Goal: Use online tool/utility: Use online tool/utility

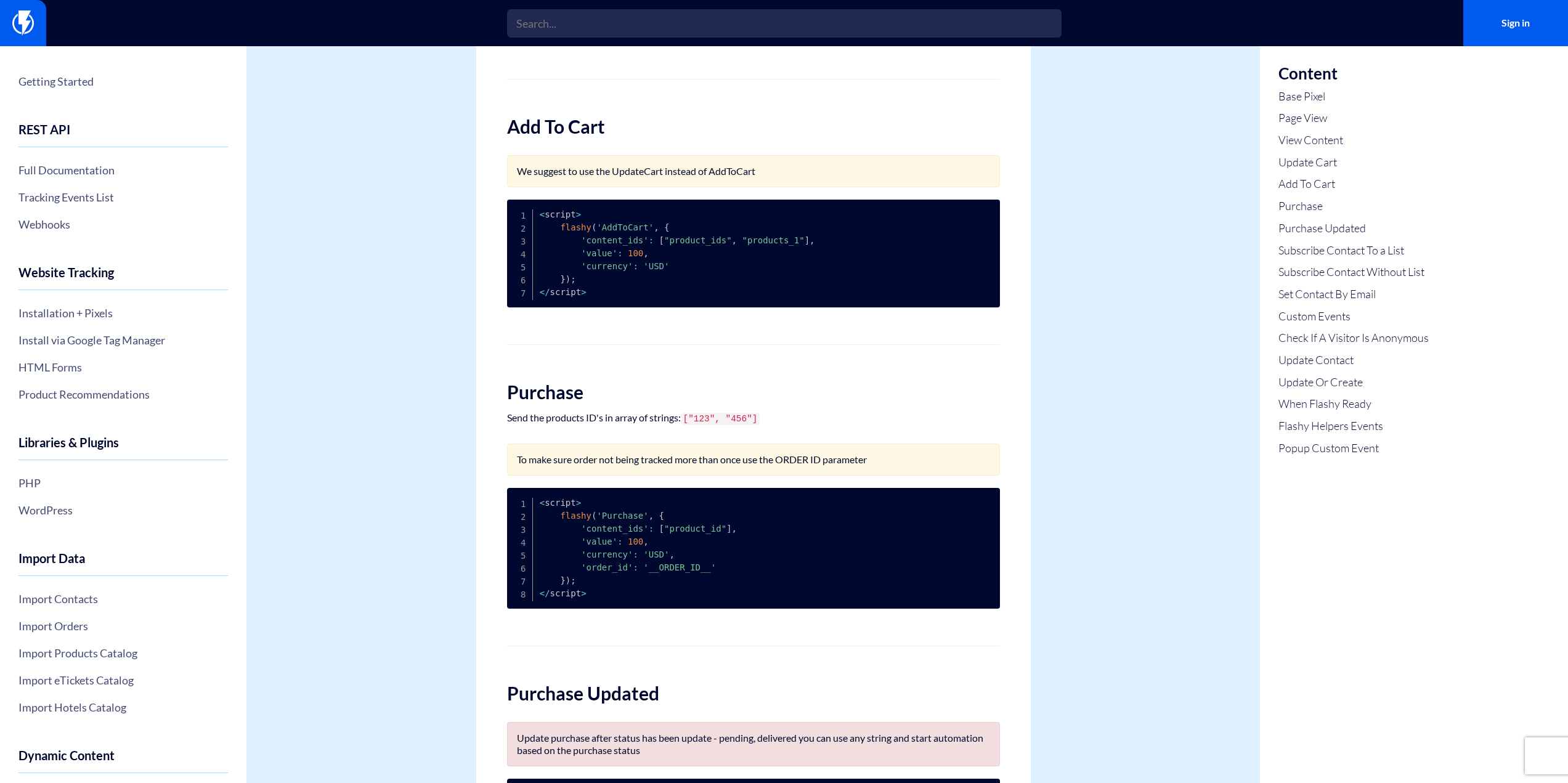
scroll to position [898, 0]
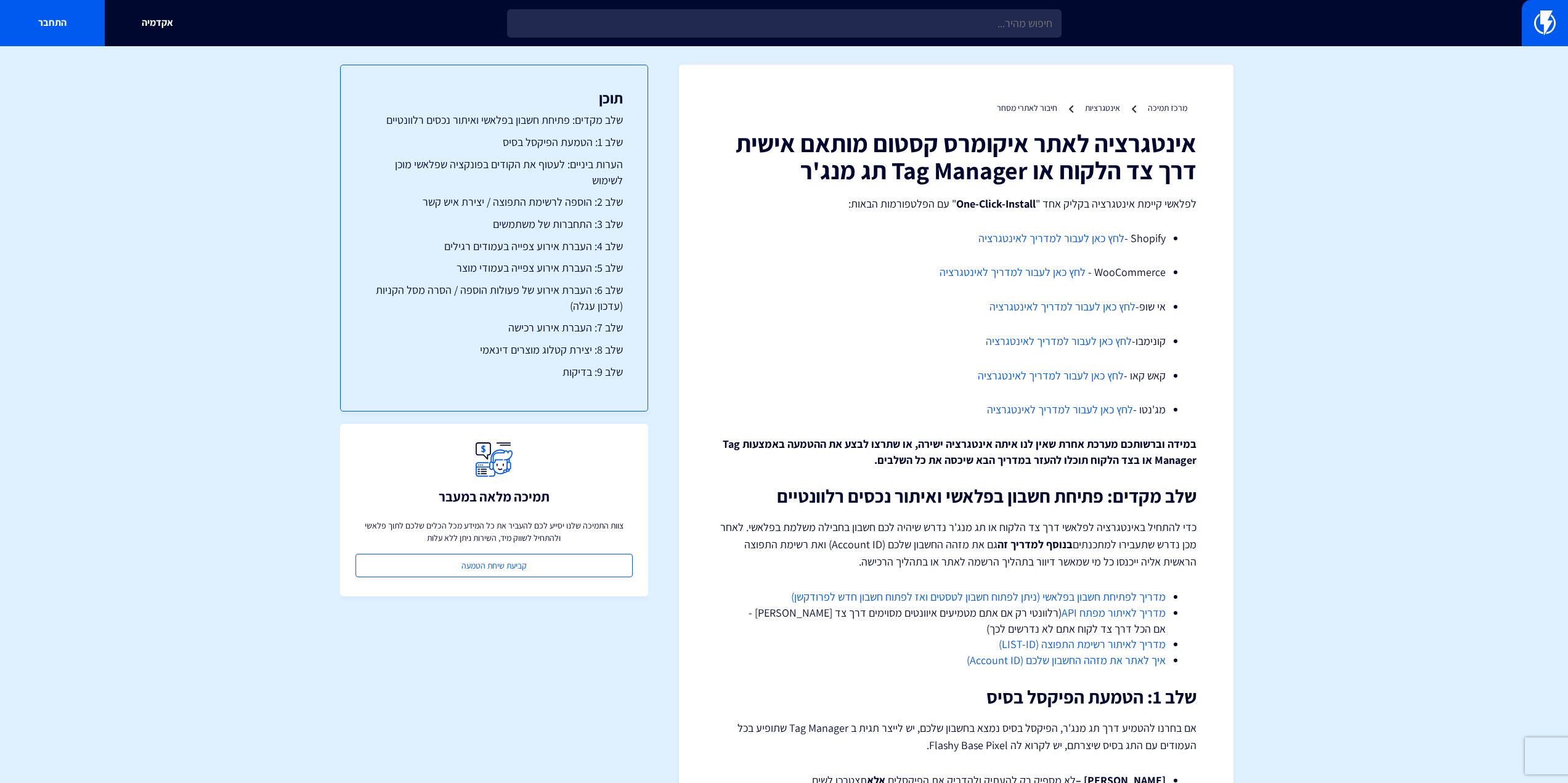
click at [1035, 275] on link "לחץ כאן לעבור למדריך לאינטגרציה" at bounding box center [1013, 271] width 146 height 15
click at [946, 204] on p "לפלאשי קיימת אינטגרציה בקליק אחד " One-Click-Install " עם הפלטפורמות הבאות:" at bounding box center [956, 204] width 481 height 16
click at [1005, 204] on strong "One-Click-Install" at bounding box center [996, 204] width 79 height 15
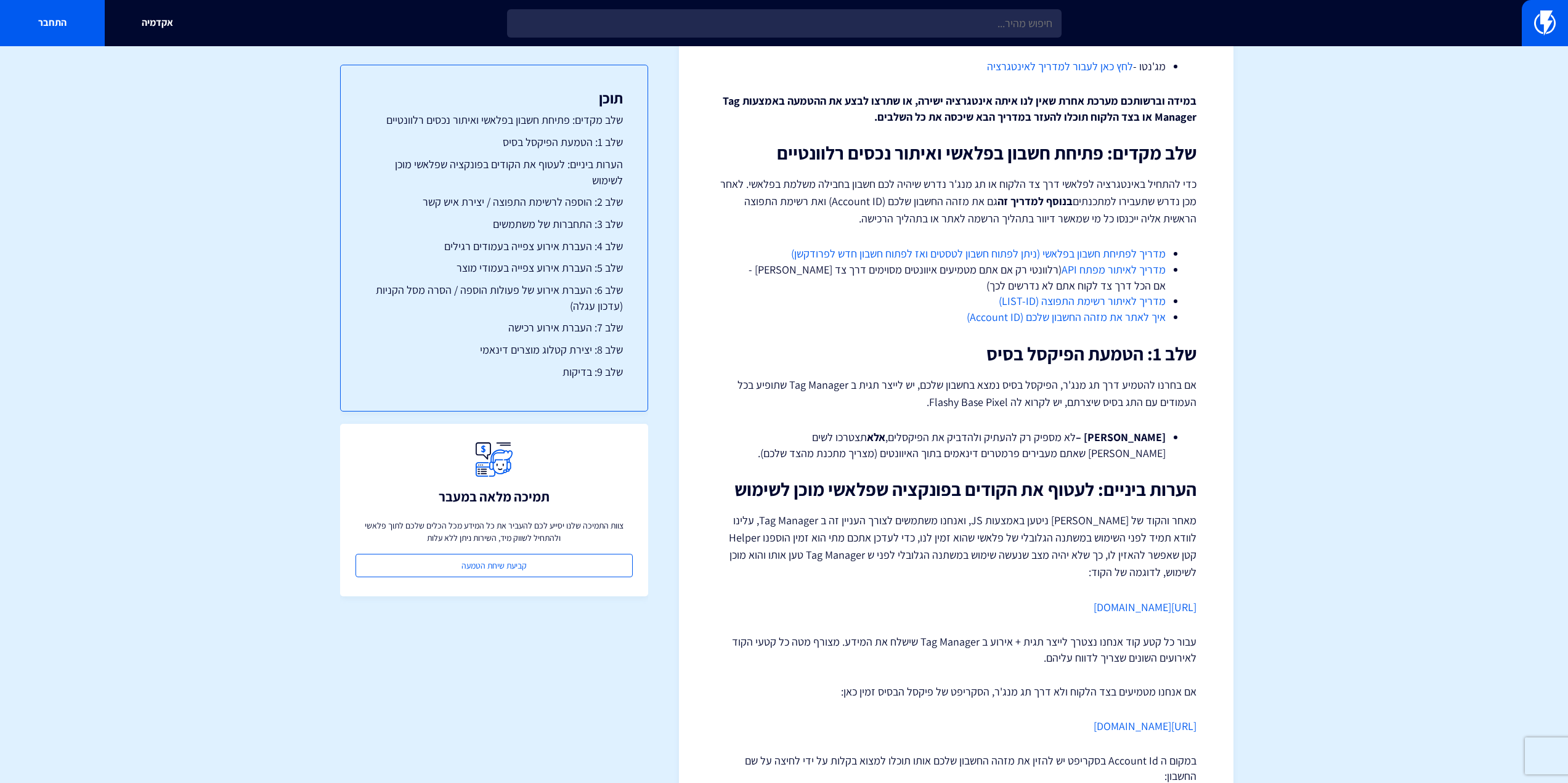
scroll to position [370, 0]
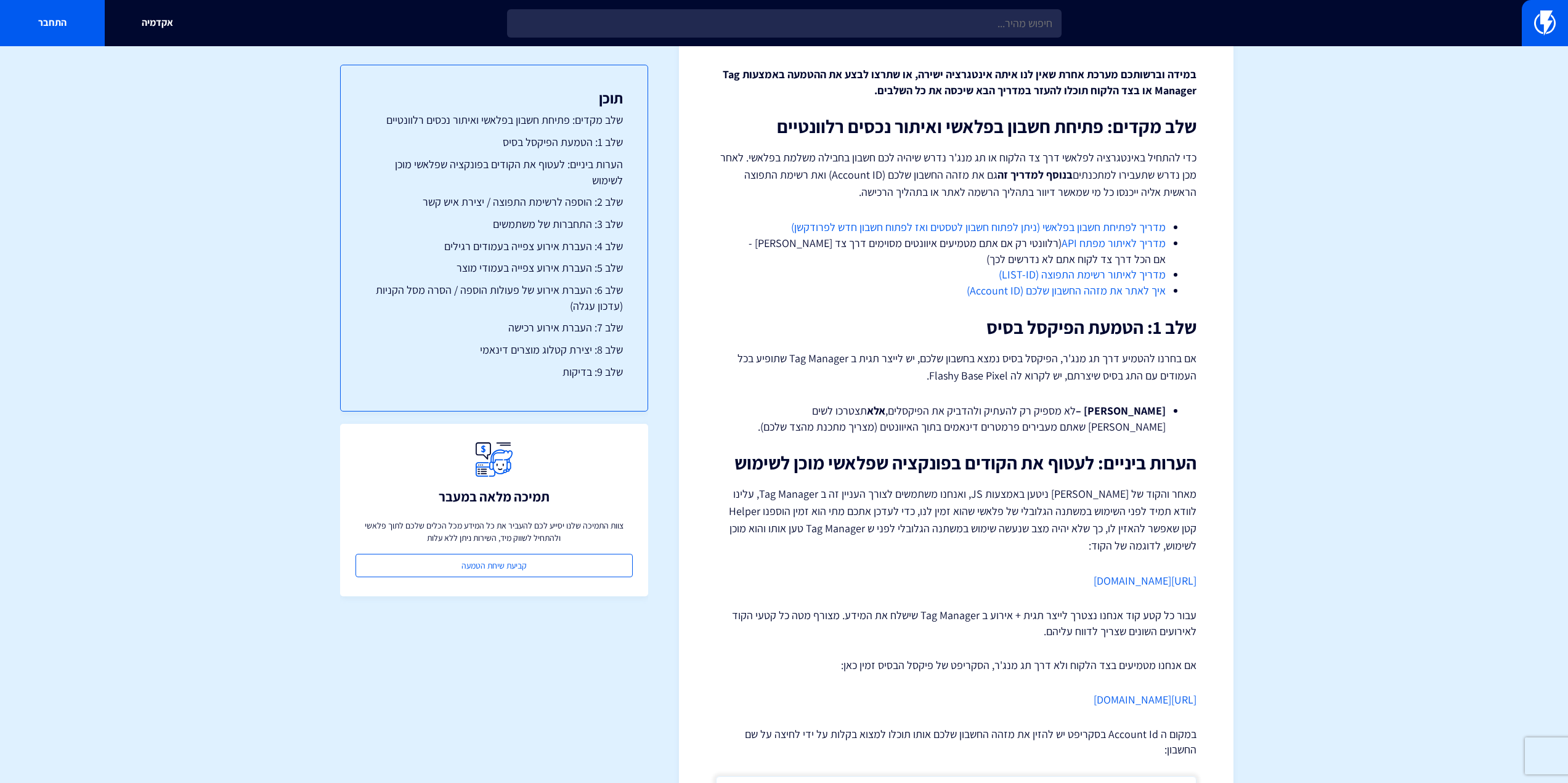
click at [1069, 366] on p "אם בחרנו להטמיע דרך תג מנג'ר, הפיקסל בסיס נמצא בחשבון שלכם, יש לייצר תגית ב Tag…" at bounding box center [956, 367] width 481 height 35
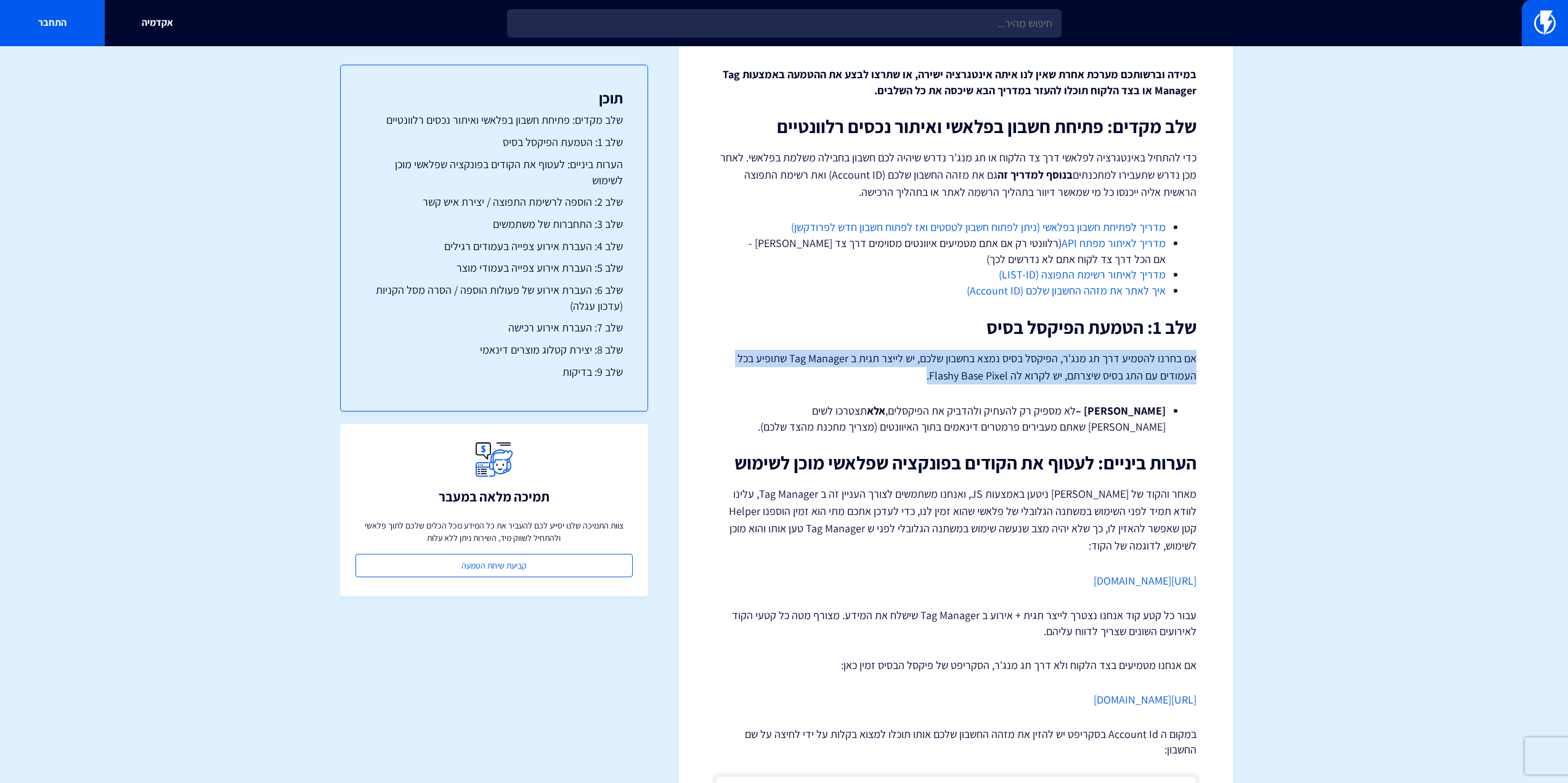
click at [1069, 366] on p "אם בחרנו להטמיע דרך תג מנג'ר, הפיקסל בסיס נמצא בחשבון שלכם, יש לייצר תגית ב Tag…" at bounding box center [956, 367] width 481 height 35
click at [1046, 373] on p "אם בחרנו להטמיע דרך תג מנג'ר, הפיקסל בסיס נמצא בחשבון שלכם, יש לייצר תגית ב Tag…" at bounding box center [956, 367] width 481 height 35
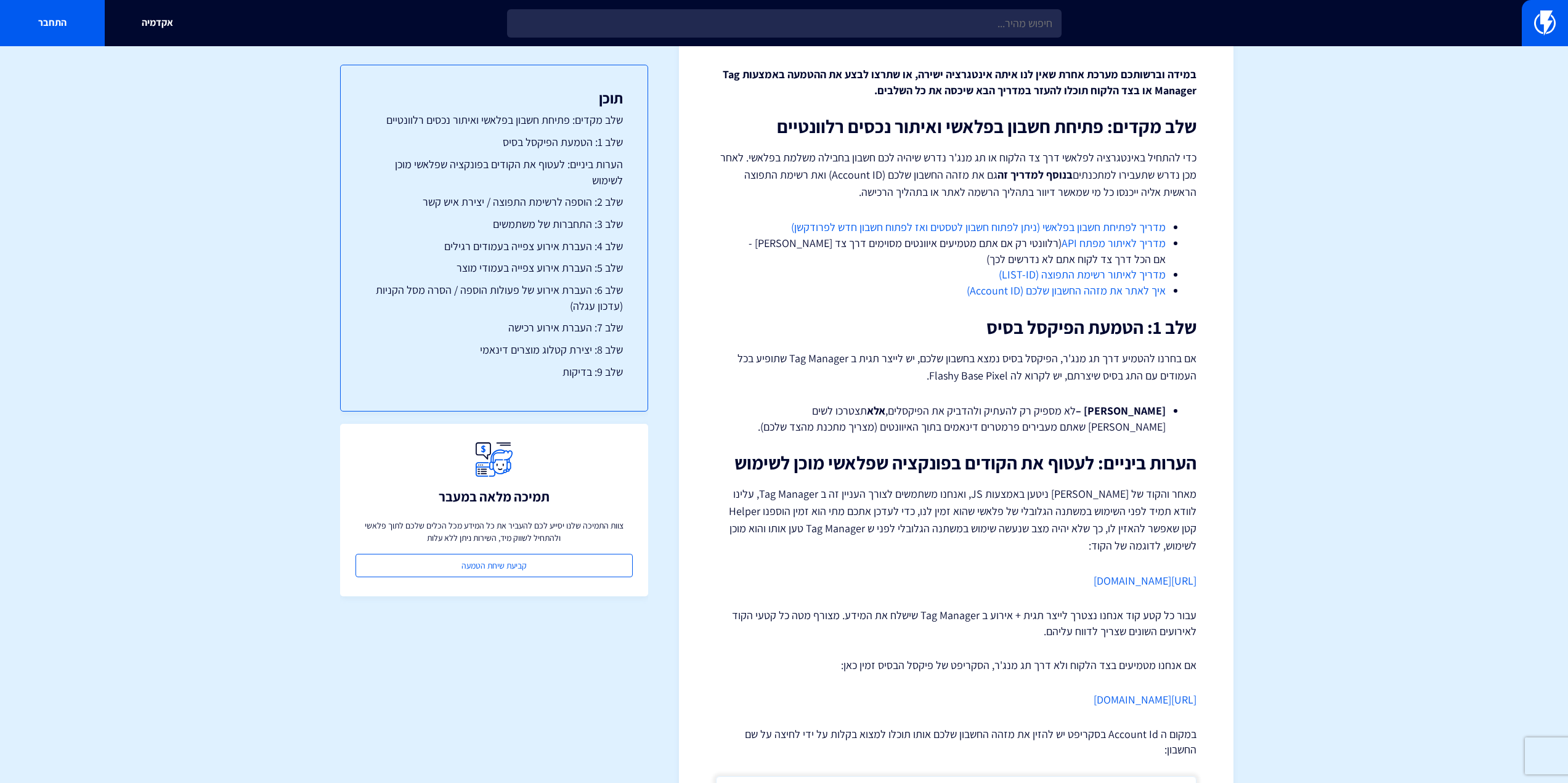
click at [1033, 372] on p "אם בחרנו להטמיע דרך תג מנג'ר, הפיקסל בסיס נמצא בחשבון שלכם, יש לייצר תגית ב Tag…" at bounding box center [956, 367] width 481 height 35
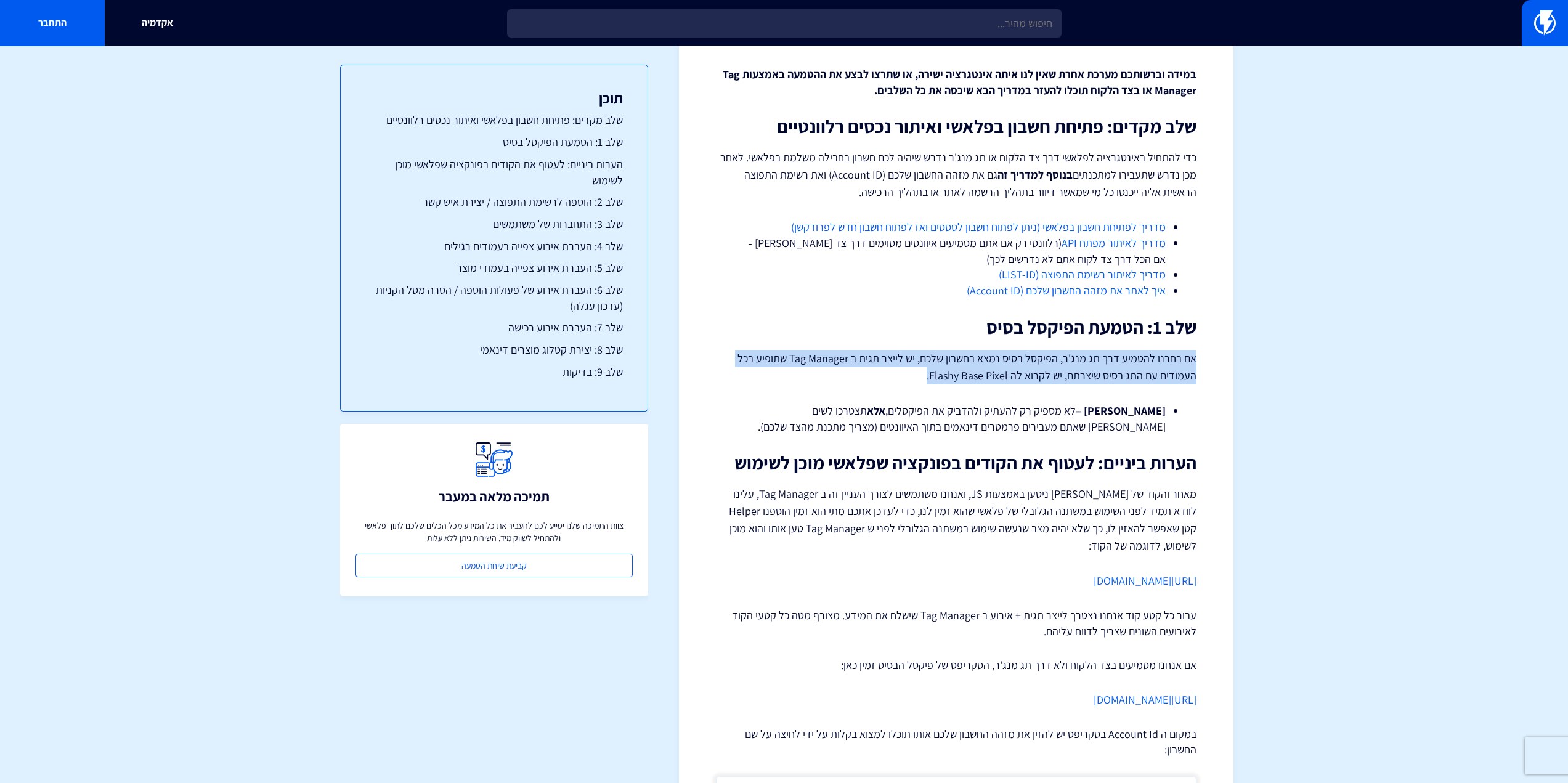
click at [1033, 372] on p "אם בחרנו להטמיע דרך תג מנג'ר, הפיקסל בסיס נמצא בחשבון שלכם, יש לייצר תגית ב Tag…" at bounding box center [956, 367] width 481 height 35
click at [1006, 365] on p "אם בחרנו להטמיע דרך תג מנג'ר, הפיקסל בסיס נמצא בחשבון שלכם, יש לייצר תגית ב Tag…" at bounding box center [956, 367] width 481 height 35
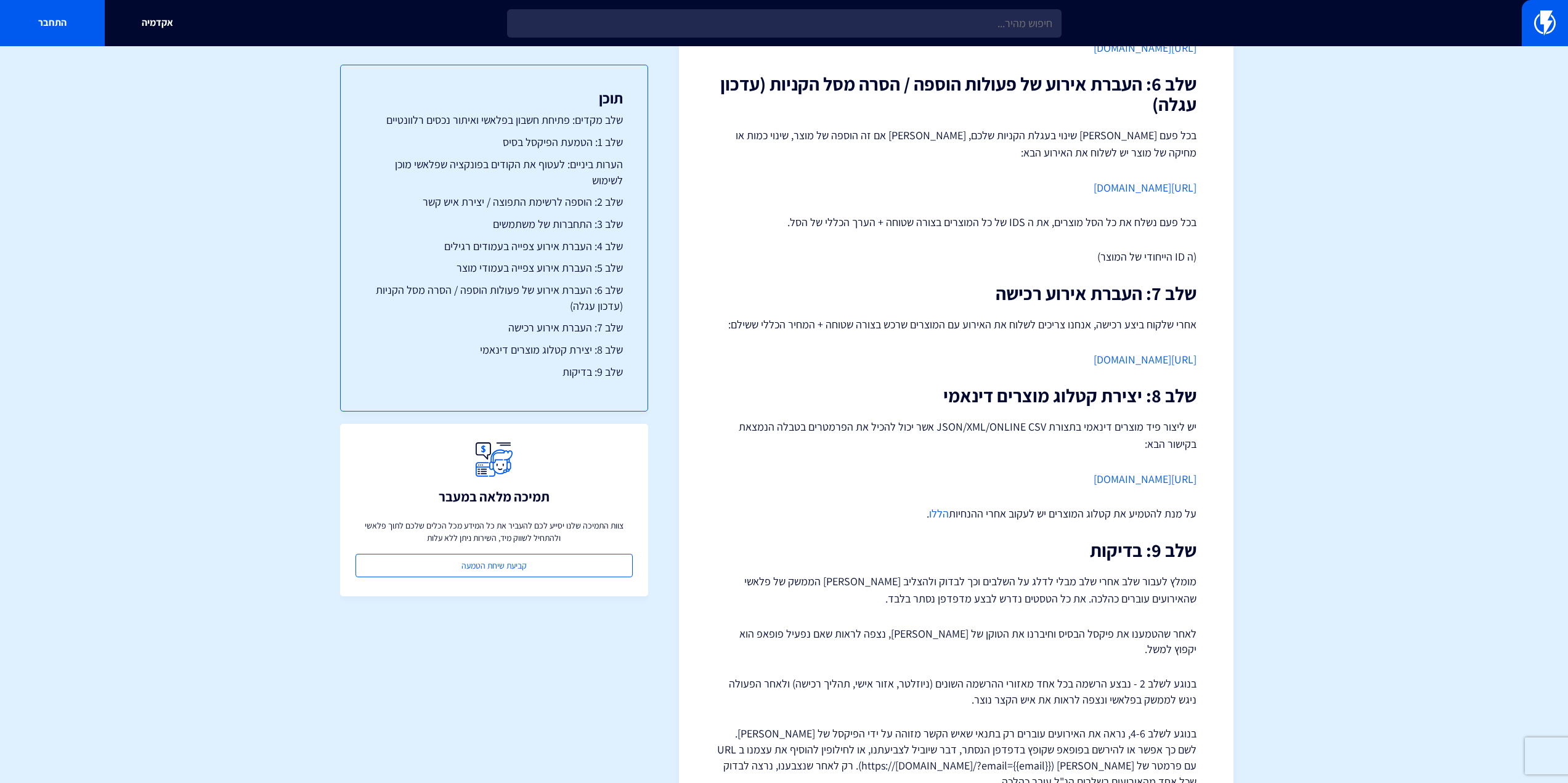
scroll to position [2229, 0]
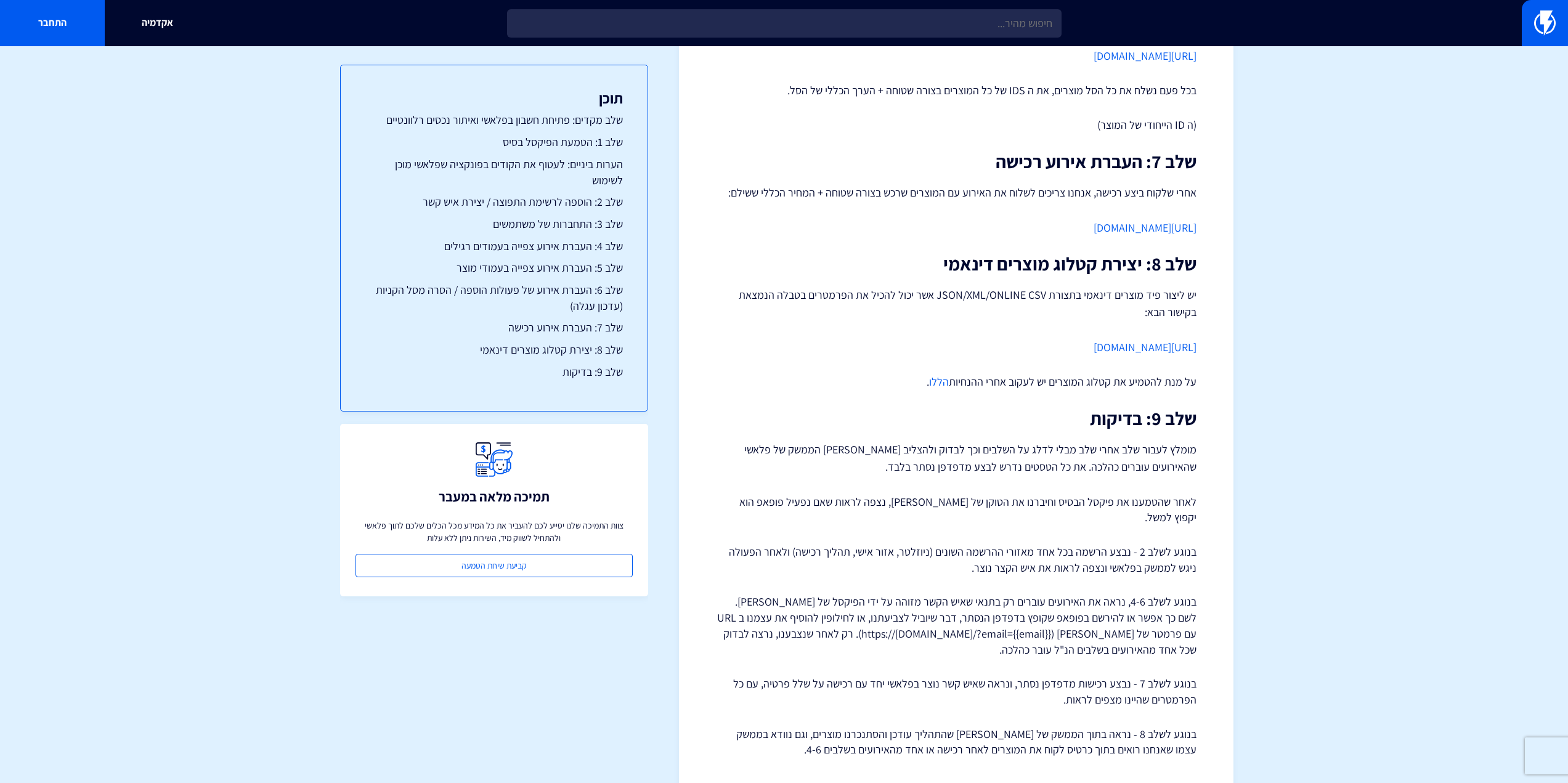
drag, startPoint x: 1068, startPoint y: 489, endPoint x: 1091, endPoint y: 495, distance: 23.8
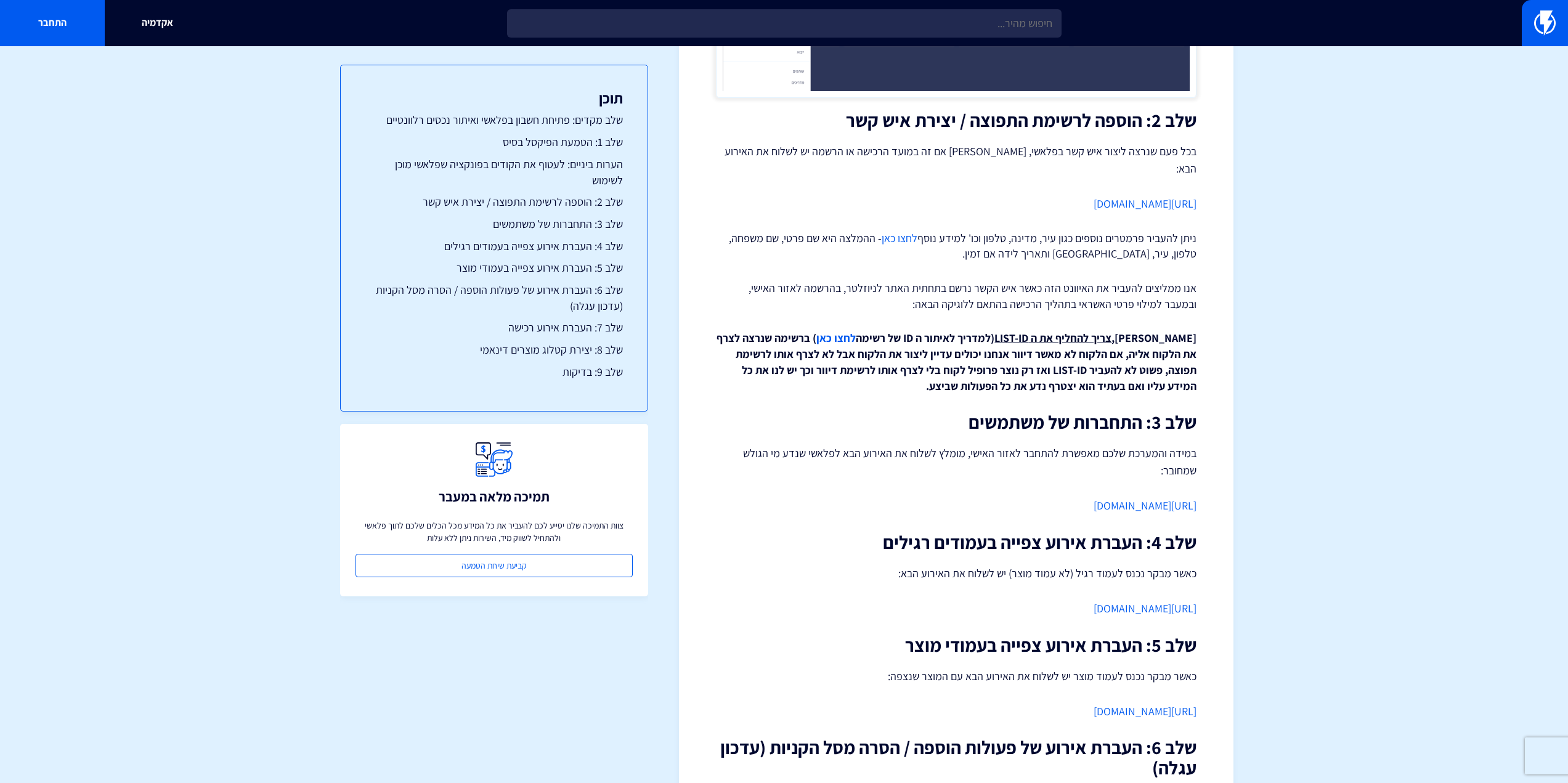
scroll to position [1427, 0]
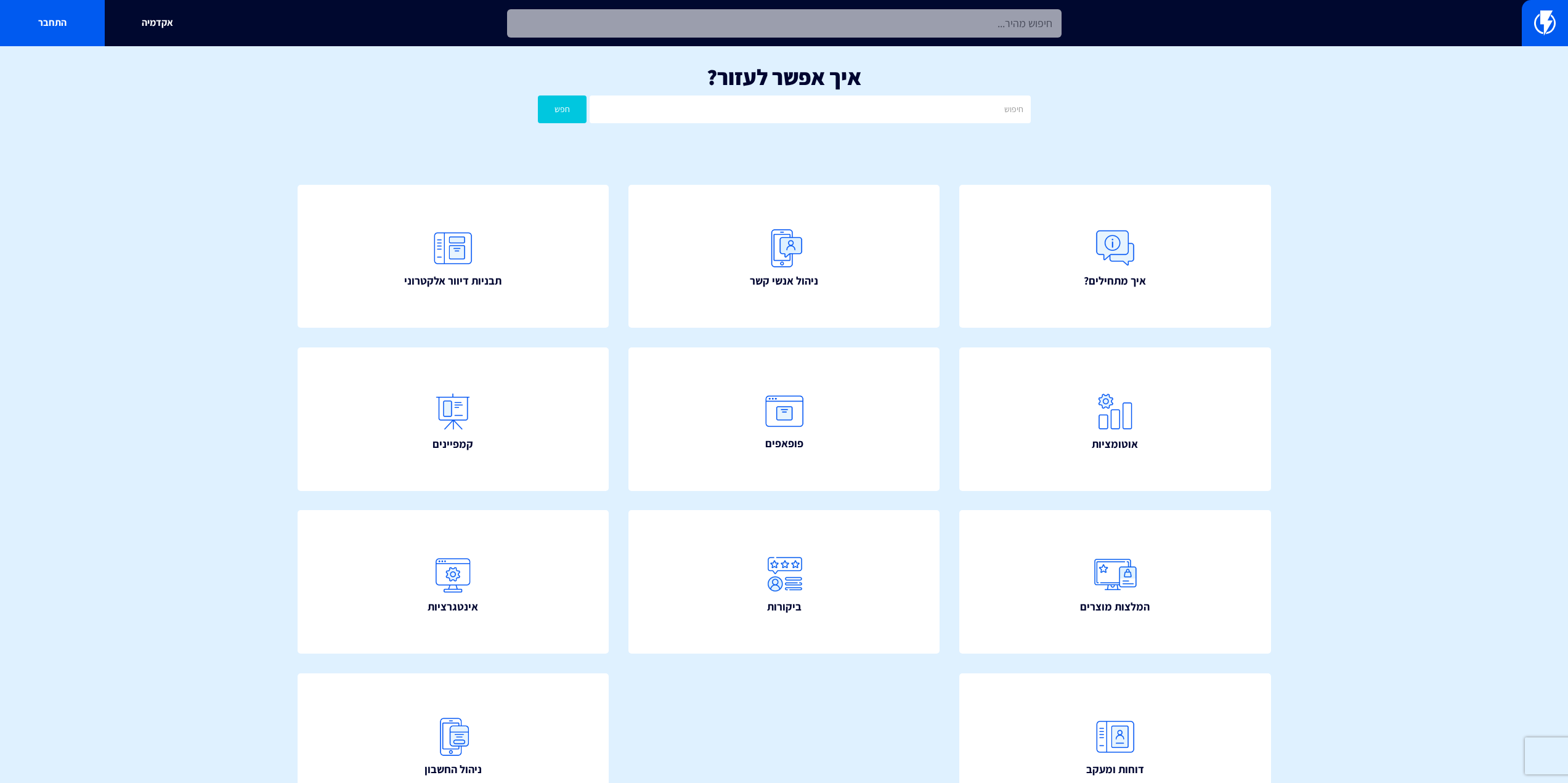
click at [638, 23] on input "text" at bounding box center [784, 23] width 554 height 28
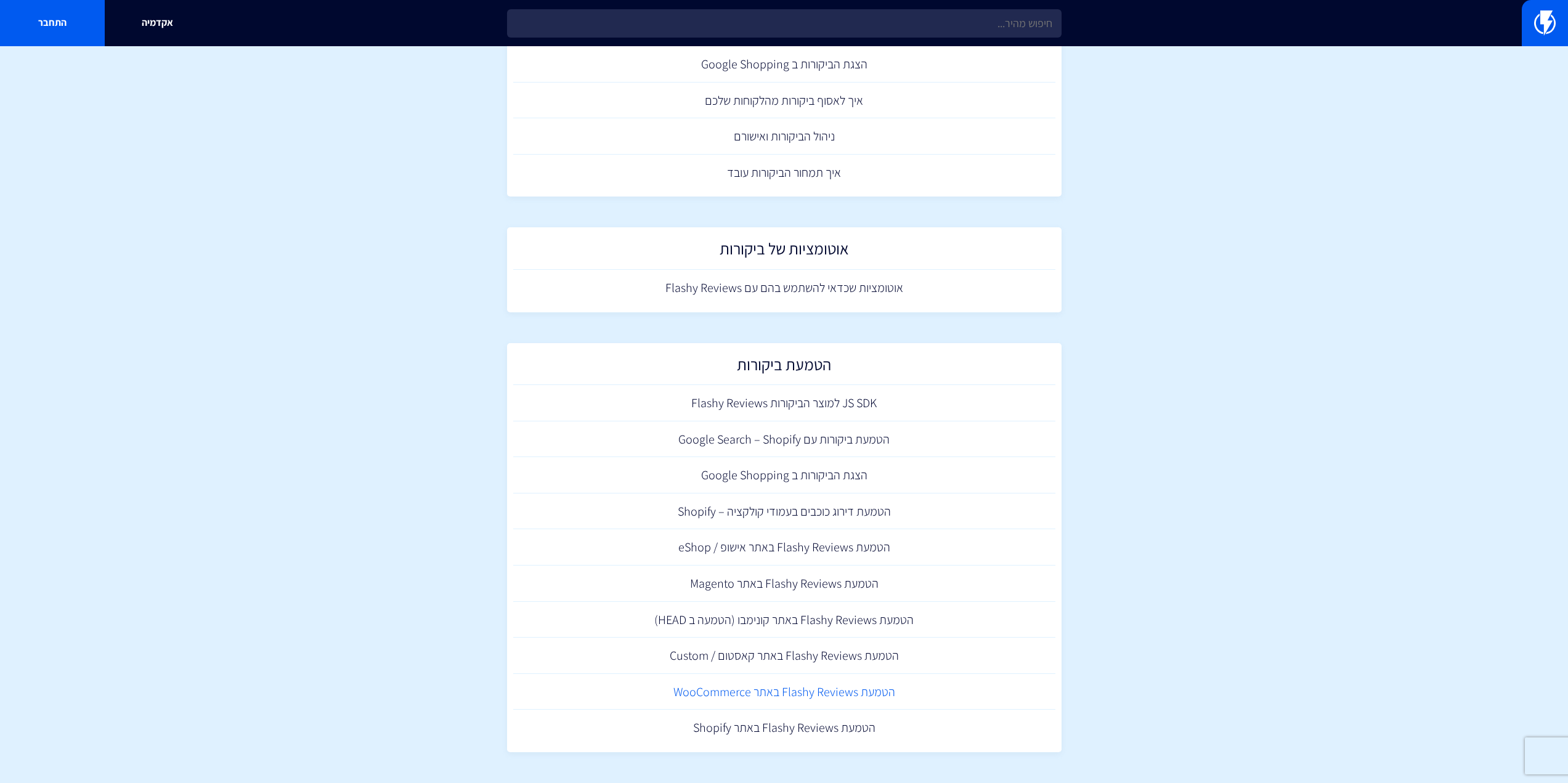
click at [744, 695] on link "הטמעת Flashy Reviews באתר WooCommerce" at bounding box center [785, 693] width 543 height 37
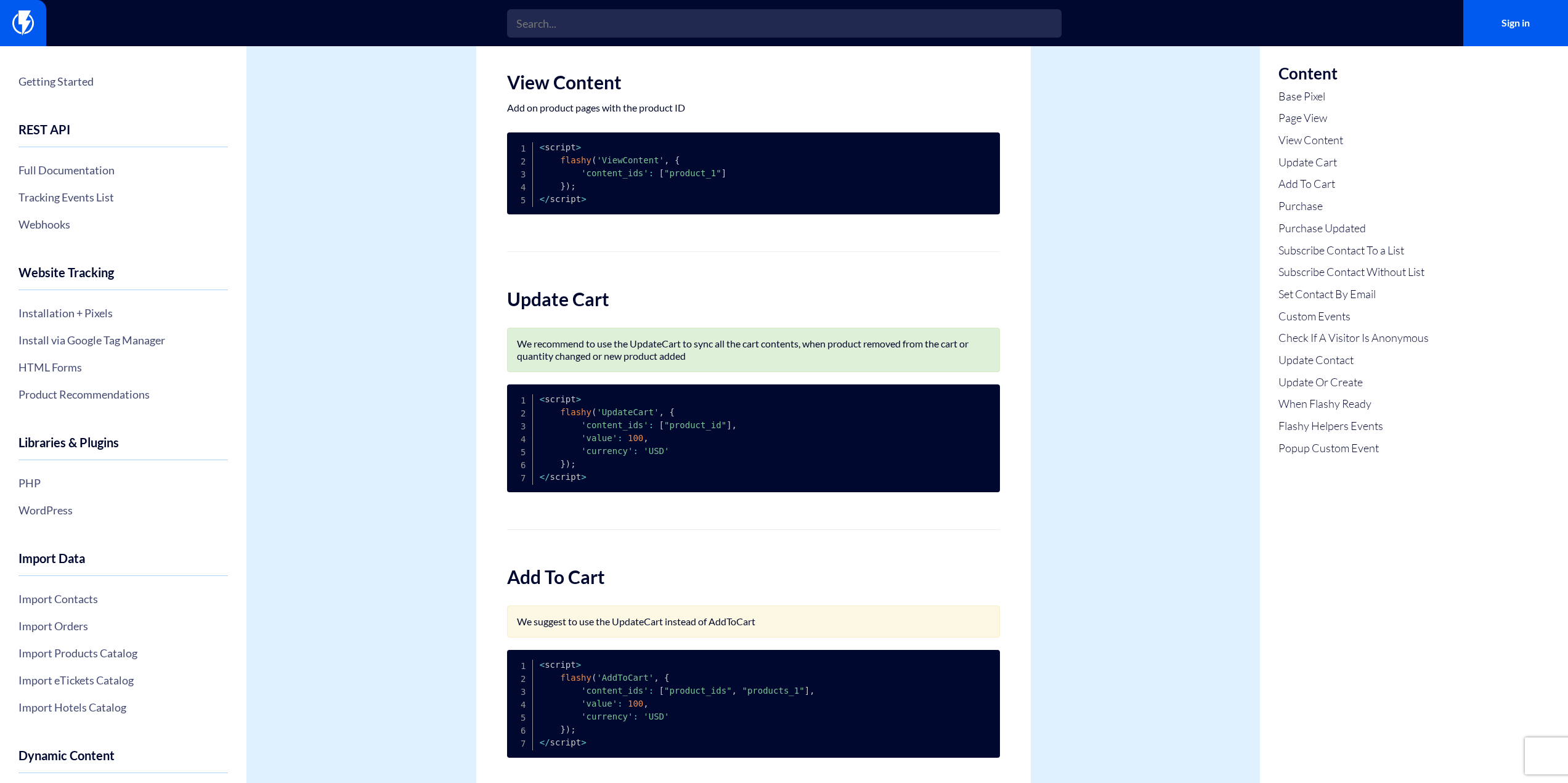
scroll to position [467, 0]
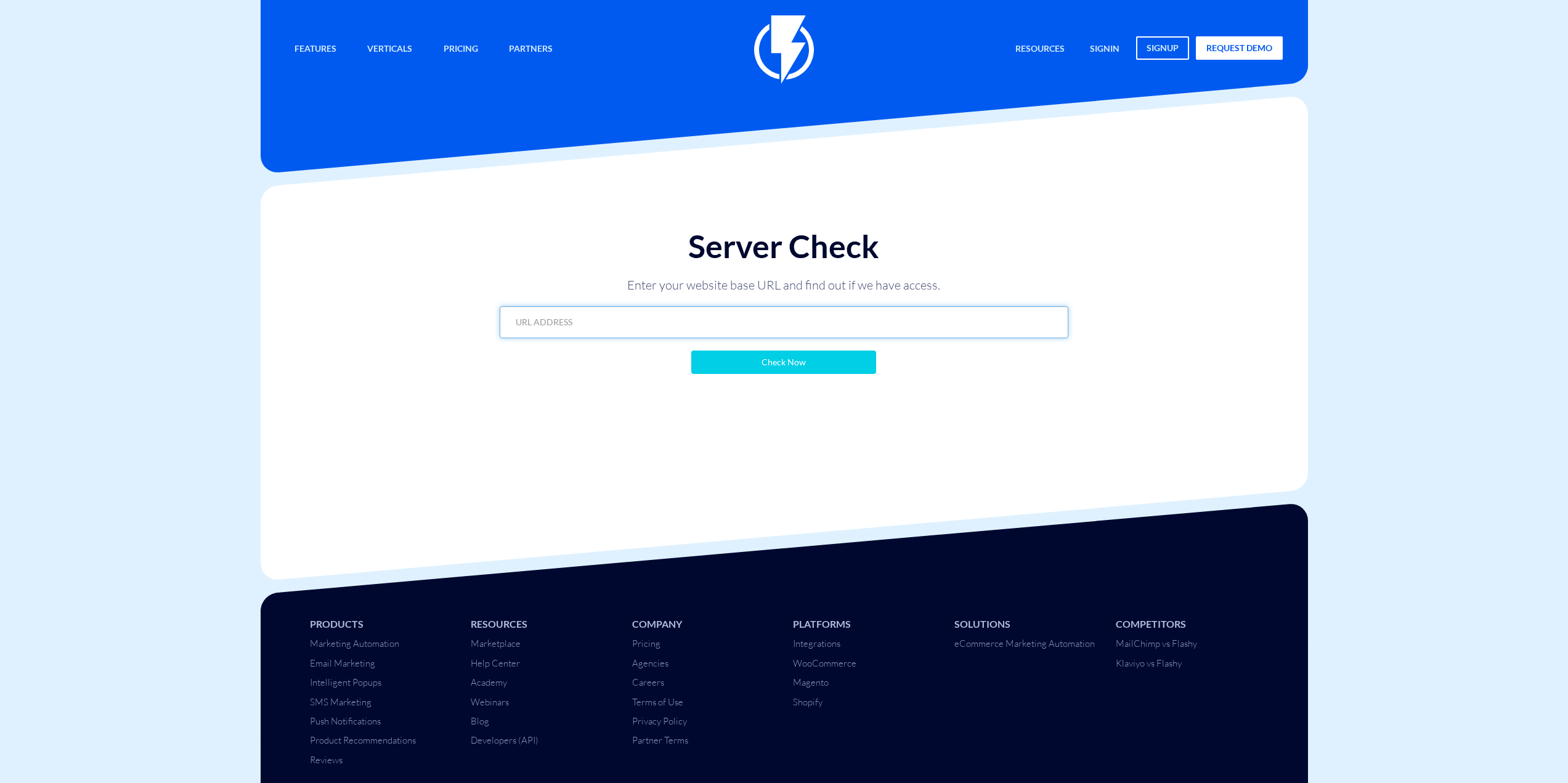
click at [843, 316] on input "text" at bounding box center [784, 322] width 569 height 32
paste input "[URL][DOMAIN_NAME]"
type input "[URL][DOMAIN_NAME]"
click at [827, 382] on div "Server Check Enter your website base URL and find out if we have access. https:…" at bounding box center [784, 300] width 593 height 170
click at [837, 368] on input "Check Now" at bounding box center [784, 362] width 185 height 23
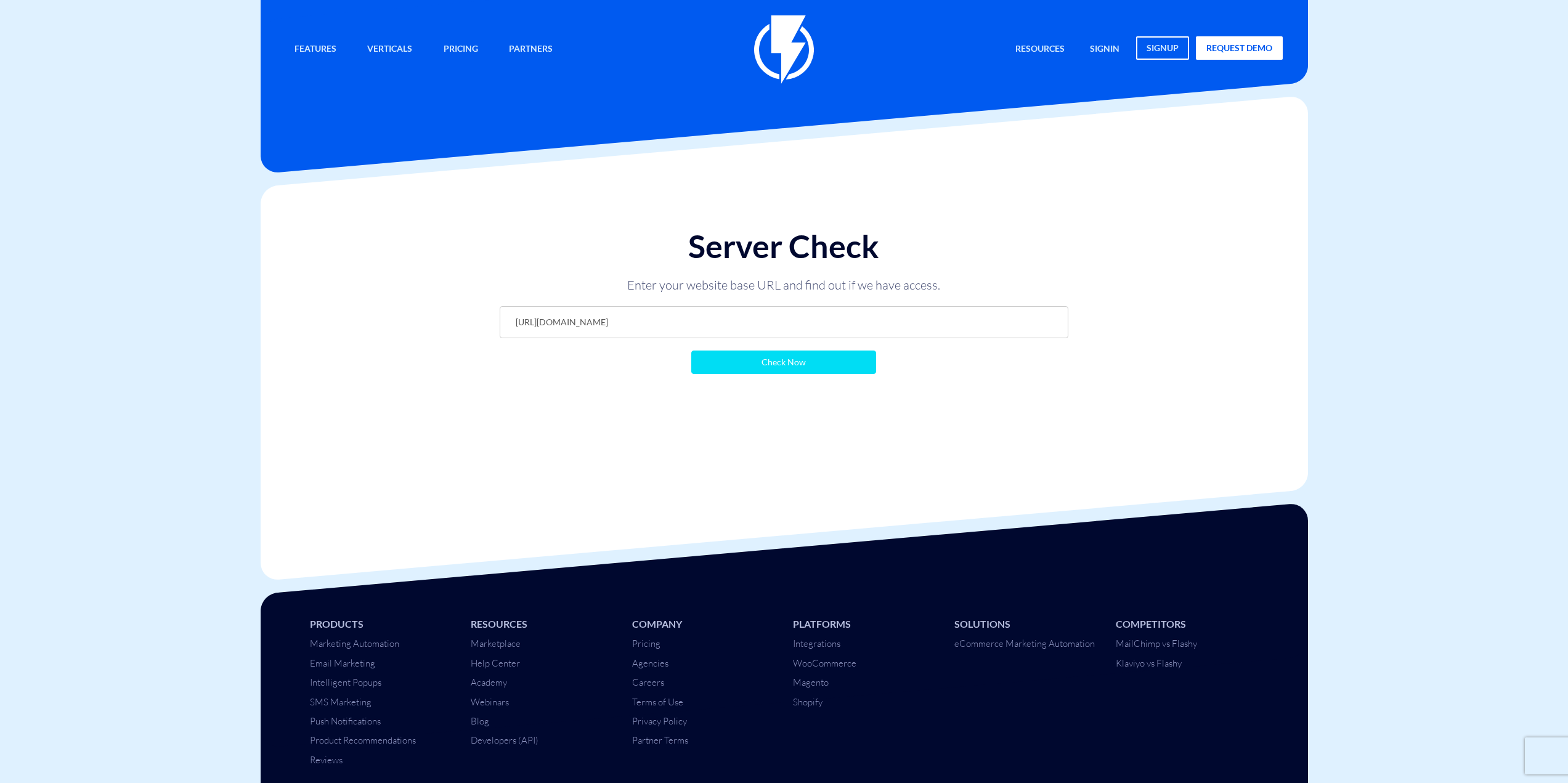
click at [812, 361] on input "Check Now" at bounding box center [784, 362] width 185 height 23
click at [794, 319] on input "text" at bounding box center [784, 322] width 569 height 32
paste input "[URL][DOMAIN_NAME]"
type input "[URL][DOMAIN_NAME]"
click at [780, 360] on input "Check Now" at bounding box center [784, 362] width 185 height 23
